Goal: Information Seeking & Learning: Get advice/opinions

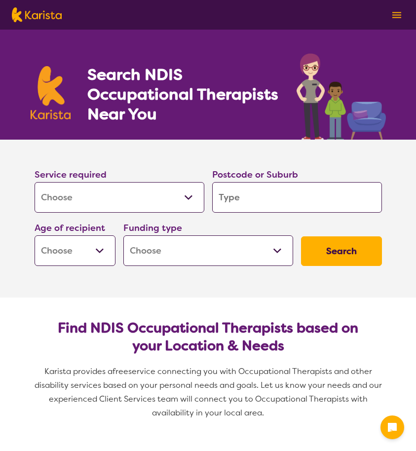
select select "[MEDICAL_DATA]"
click at [286, 183] on input "search" at bounding box center [297, 197] width 170 height 31
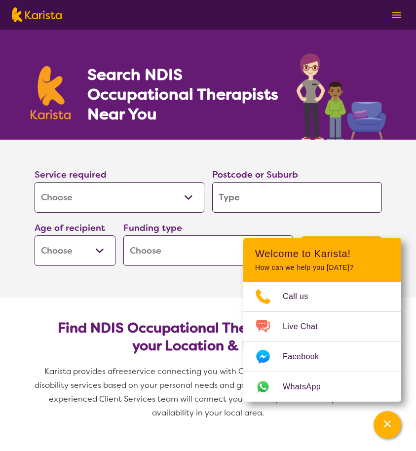
type input "2763"
click at [101, 250] on select "Early Childhood - 0 to 9 Child - 10 to 11 Adolescent - 12 to 17 Adult - 18 to 6…" at bounding box center [75, 250] width 81 height 31
select select "EC"
click at [35, 235] on select "Early Childhood - 0 to 9 Child - 10 to 11 Adolescent - 12 to 17 Adult - 18 to 6…" at bounding box center [75, 250] width 81 height 31
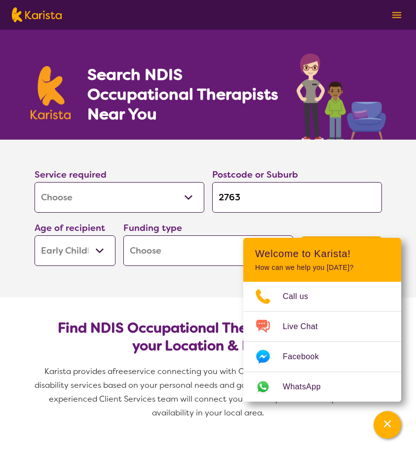
select select "EC"
click at [156, 251] on select "Home Care Package (HCP) National Disability Insurance Scheme (NDIS) I don't know" at bounding box center [208, 250] width 170 height 31
select select "NDIS"
click at [123, 235] on select "Home Care Package (HCP) National Disability Insurance Scheme (NDIS) I don't know" at bounding box center [208, 250] width 170 height 31
select select "NDIS"
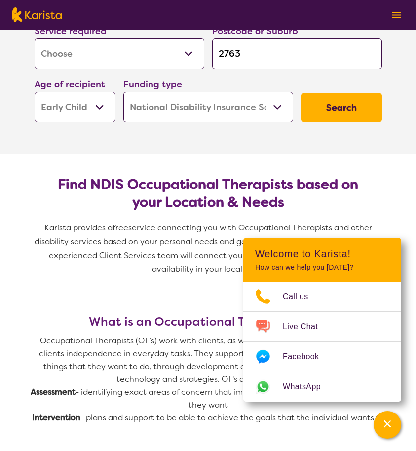
scroll to position [148, 0]
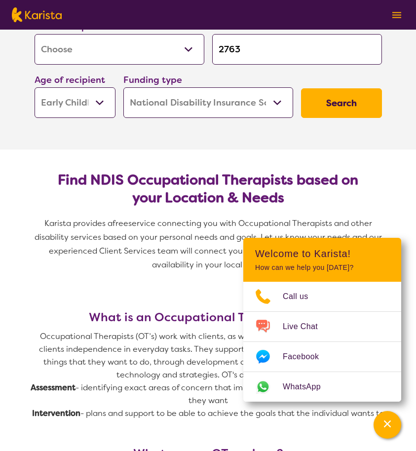
click at [341, 108] on button "Search" at bounding box center [341, 103] width 81 height 30
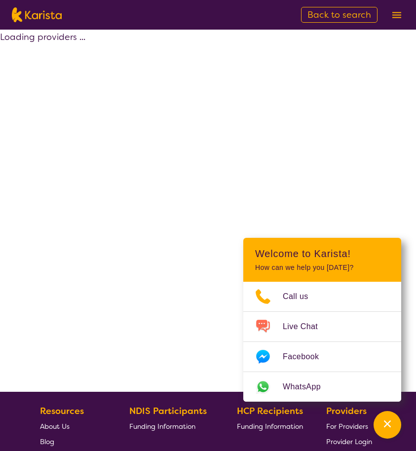
select select "by_score"
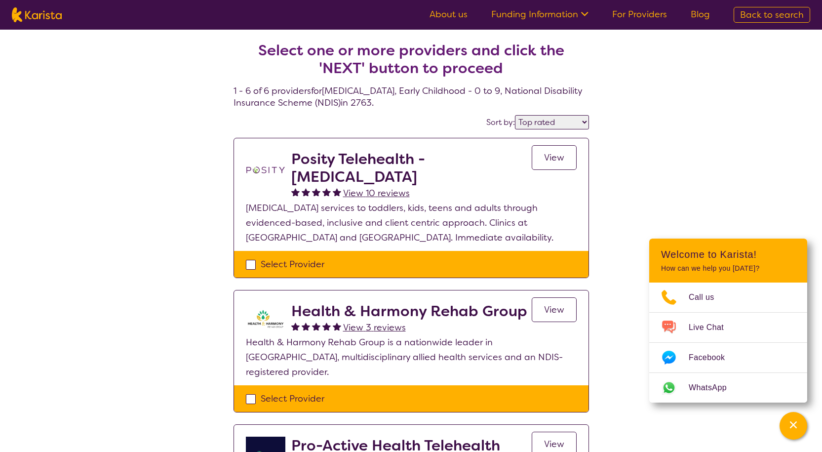
click at [400, 189] on span "View 10 reviews" at bounding box center [376, 193] width 67 height 12
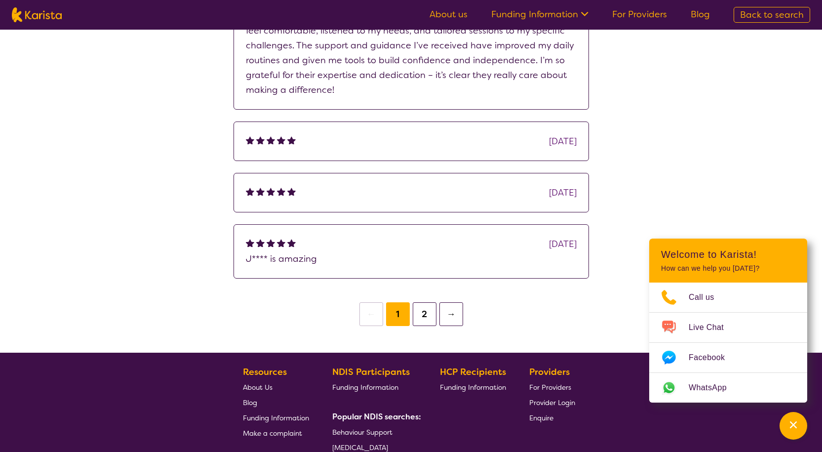
scroll to position [395, 0]
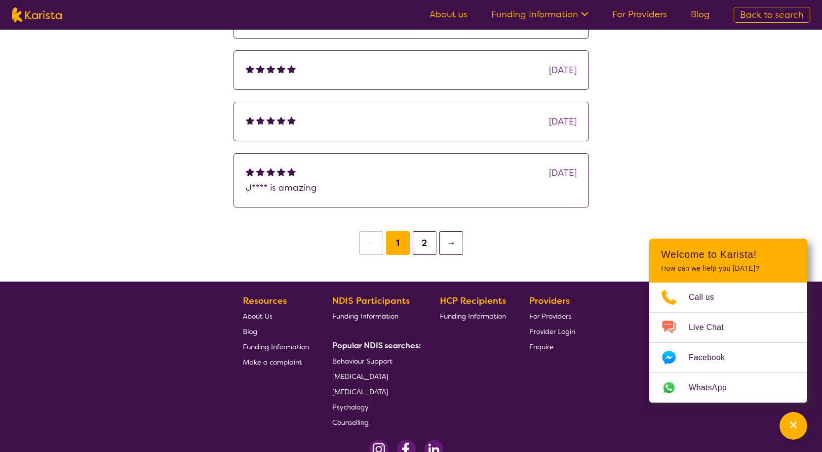
click at [416, 242] on button "2" at bounding box center [425, 243] width 24 height 24
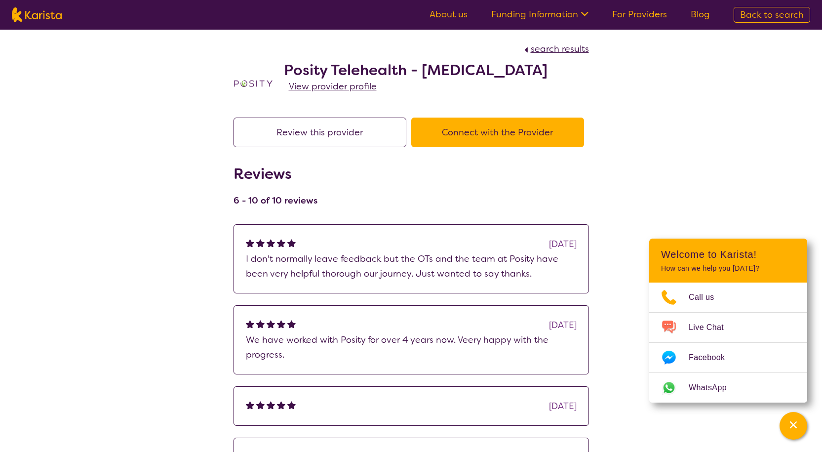
click at [352, 132] on button "Review this provider" at bounding box center [319, 132] width 173 height 30
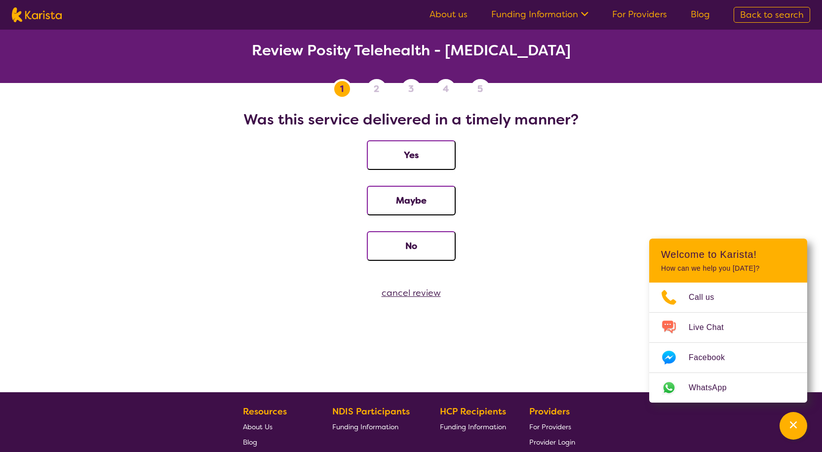
click at [410, 251] on button "No" at bounding box center [411, 246] width 89 height 30
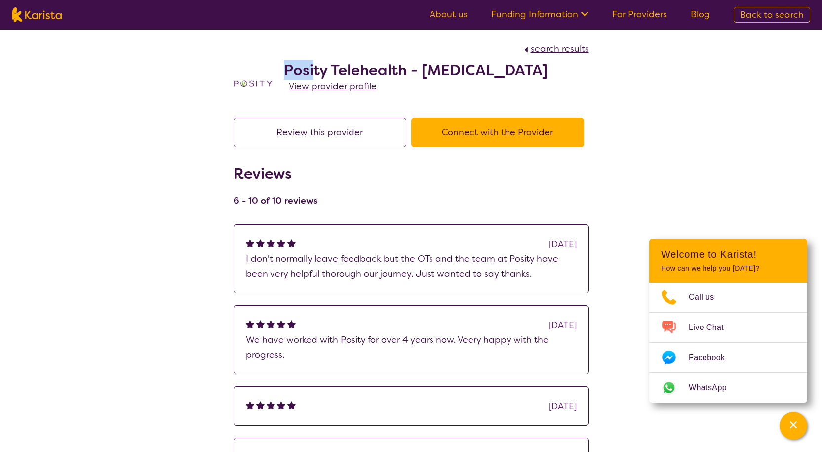
drag, startPoint x: 284, startPoint y: 67, endPoint x: 314, endPoint y: 68, distance: 30.1
click at [314, 68] on h2 "Posity Telehealth - Occupational Therapy" at bounding box center [416, 70] width 264 height 18
click at [335, 84] on span "View provider profile" at bounding box center [333, 86] width 88 height 12
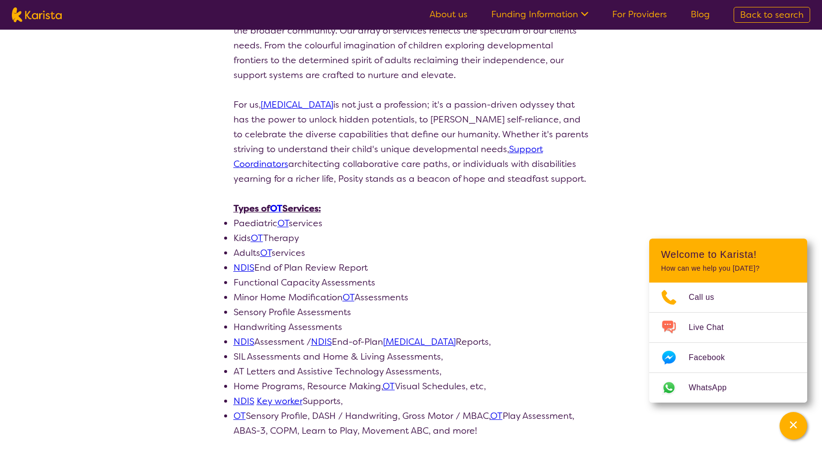
scroll to position [346, 0]
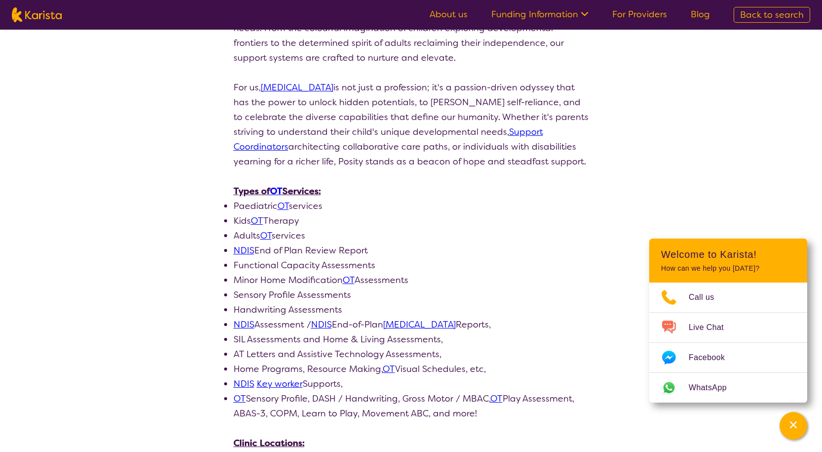
click at [284, 200] on link "OT" at bounding box center [282, 206] width 11 height 12
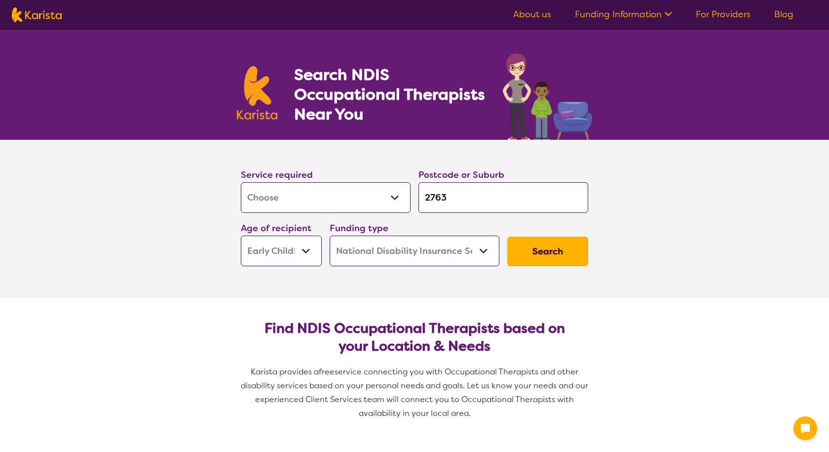
select select "[MEDICAL_DATA]"
select select "EC"
select select "NDIS"
select select "[MEDICAL_DATA]"
select select "EC"
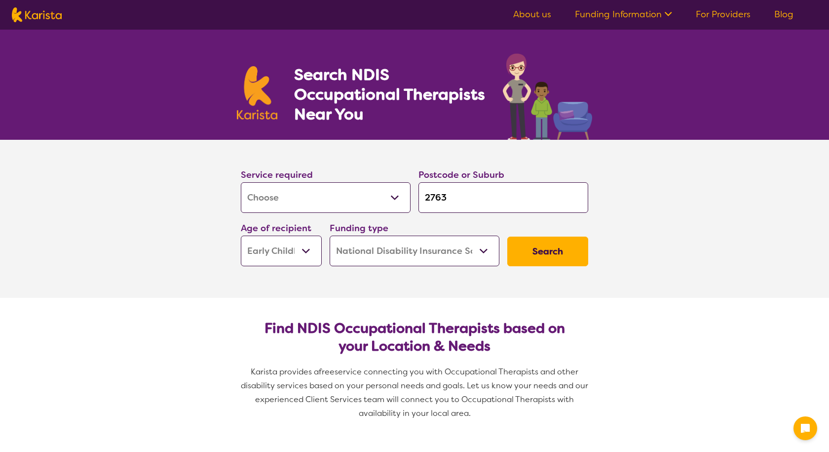
select select "NDIS"
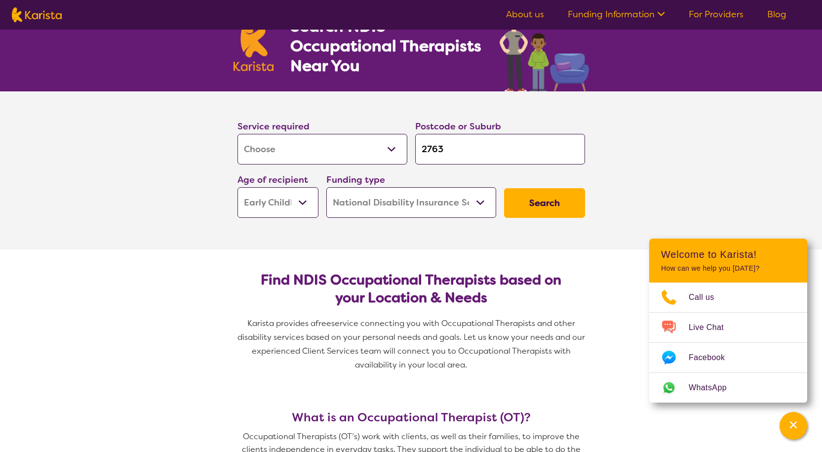
scroll to position [148, 0]
